Goal: Transaction & Acquisition: Register for event/course

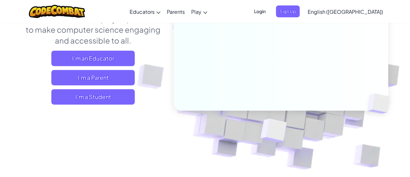
scroll to position [32, 0]
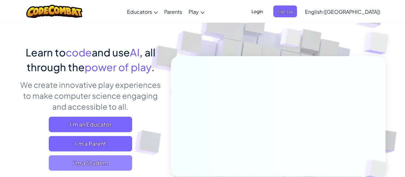
click at [102, 167] on span "I'm a Student" at bounding box center [90, 162] width 83 height 15
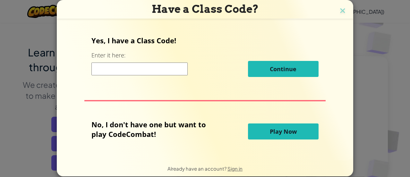
click at [145, 69] on input at bounding box center [139, 69] width 96 height 13
drag, startPoint x: 316, startPoint y: 67, endPoint x: 331, endPoint y: 40, distance: 30.7
click at [322, 59] on div "Yes, I have a Class Code! Enter it here: Continue No, I don't have one but want…" at bounding box center [204, 90] width 283 height 126
click at [338, 13] on img at bounding box center [342, 11] width 8 height 10
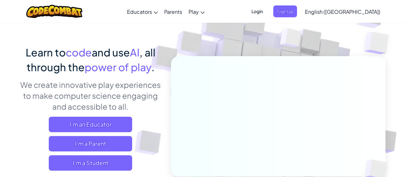
click at [267, 12] on span "Login" at bounding box center [256, 11] width 19 height 12
